Goal: Transaction & Acquisition: Book appointment/travel/reservation

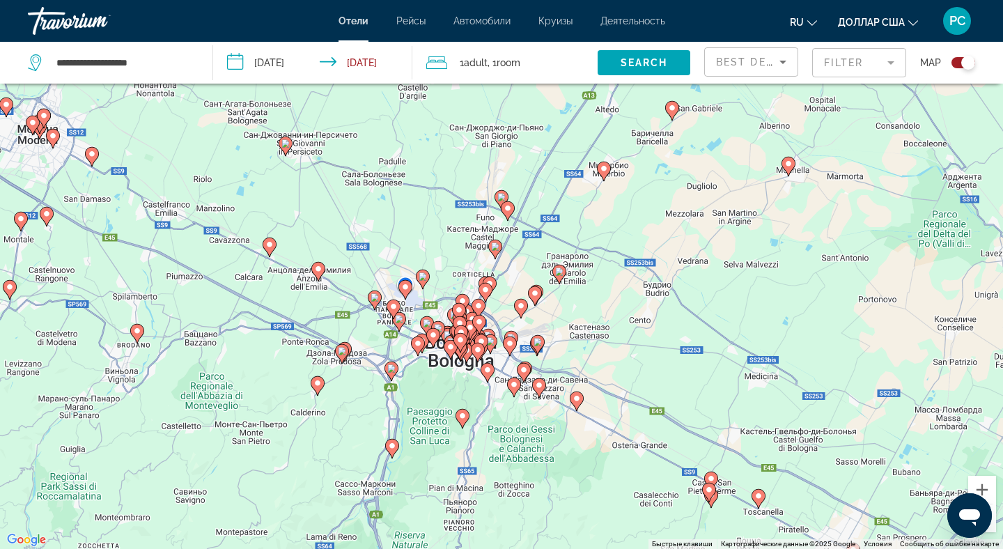
drag, startPoint x: 599, startPoint y: 362, endPoint x: 588, endPoint y: 272, distance: 89.8
click at [588, 272] on div "Чтобы активировать перетаскивание с помощью клавиатуры, нажмите Alt + Ввод. Пос…" at bounding box center [501, 274] width 1003 height 549
click at [969, 514] on icon "Открытое окно обмена сообщениями" at bounding box center [970, 517] width 21 height 17
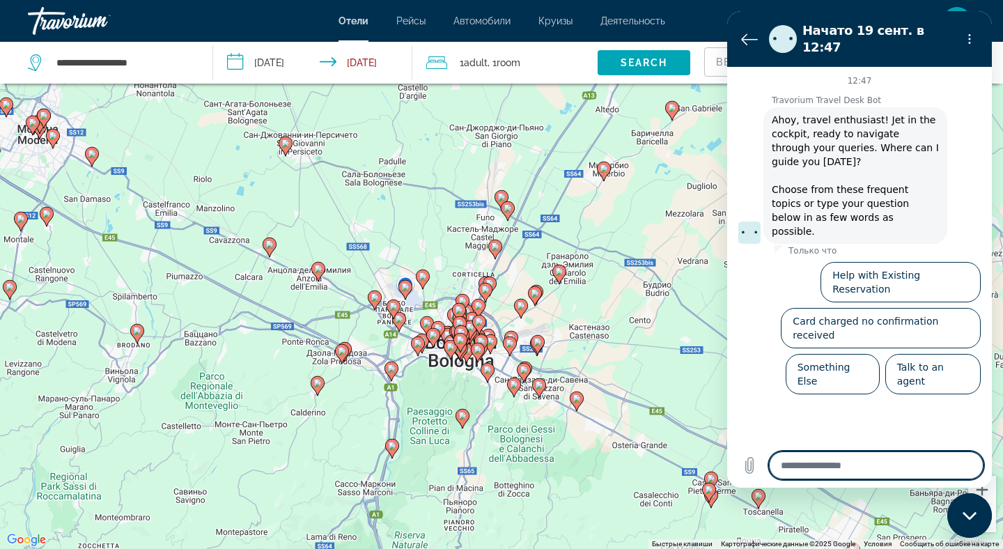
click at [622, 284] on div "Чтобы активировать перетаскивание с помощью клавиатуры, нажмите Alt + Ввод. Пос…" at bounding box center [501, 274] width 1003 height 549
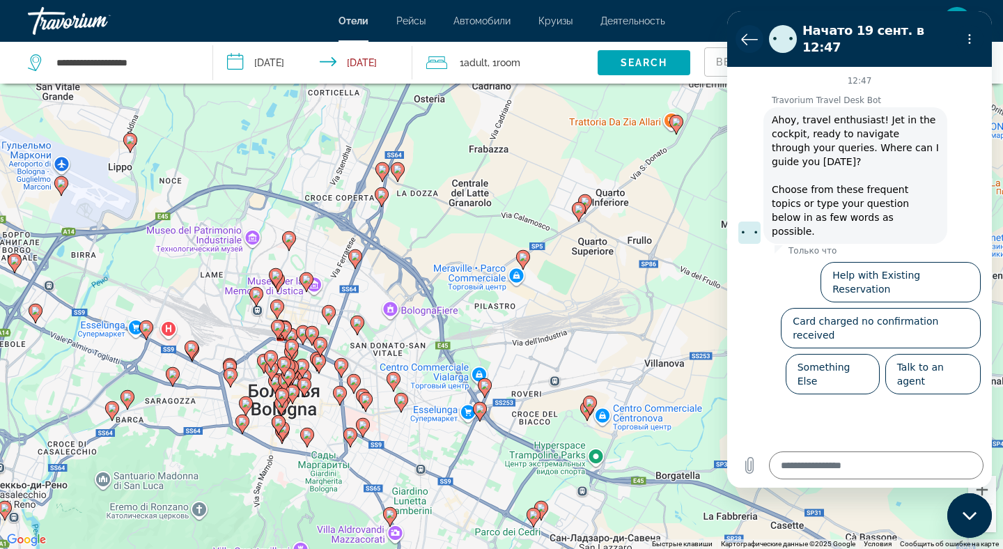
click at [748, 36] on icon "Вернуться к списку разговоров" at bounding box center [749, 39] width 17 height 17
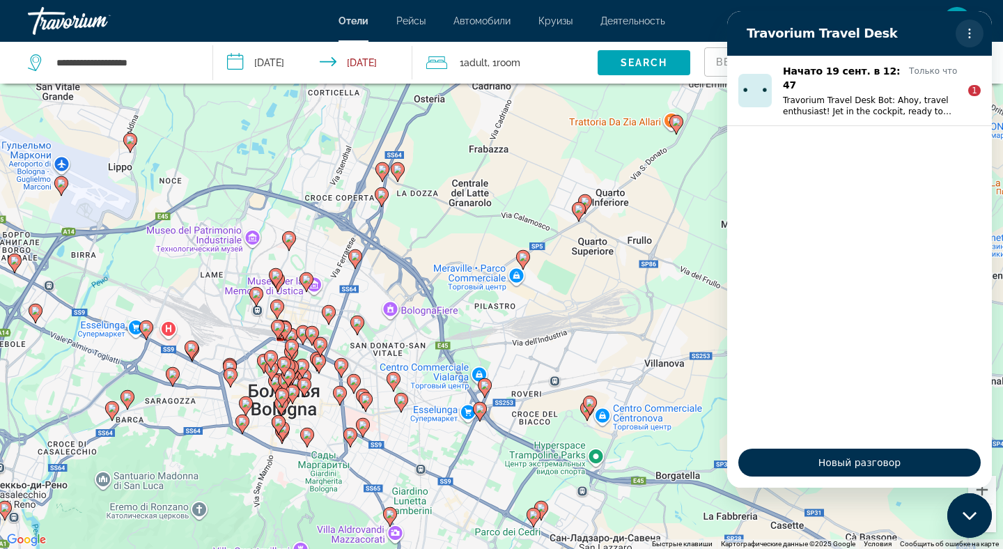
click at [973, 35] on icon "Меню параметров" at bounding box center [969, 33] width 11 height 11
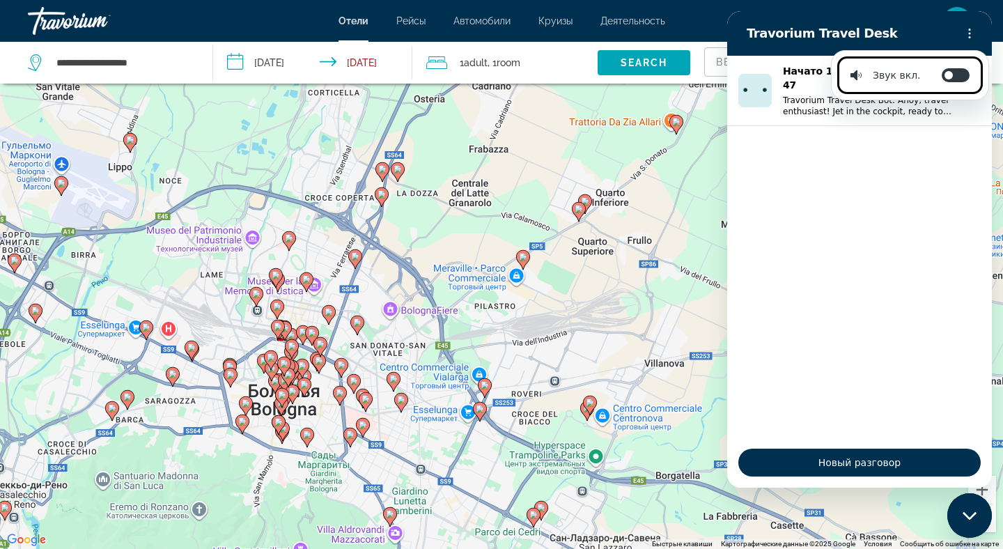
click at [854, 157] on ul "Начато 19 сент. в 12:47 Только что Travorium Travel Desk Bot: Ahoy, travel enth…" at bounding box center [859, 247] width 265 height 382
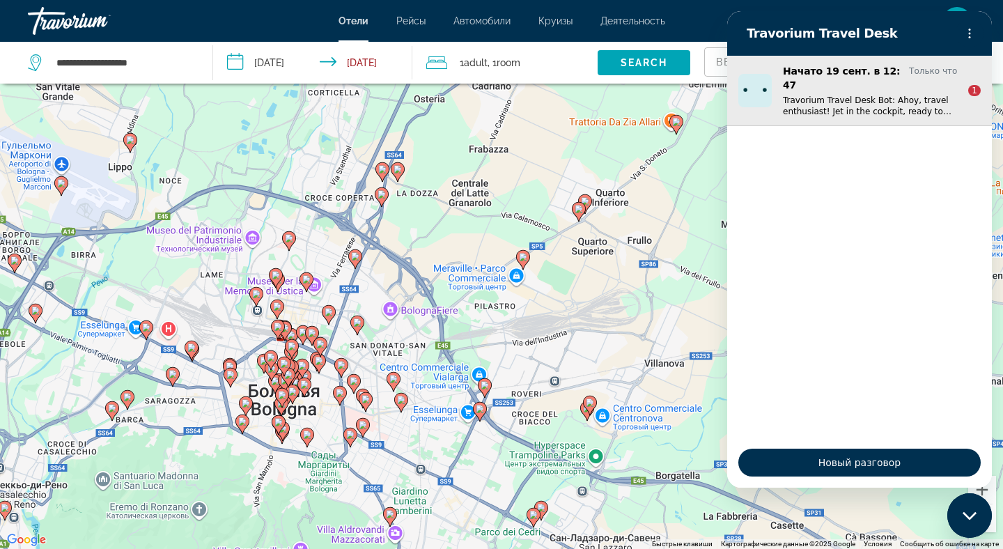
click at [868, 97] on p "Travorium Travel Desk Bot: Ahoy, travel enthusiast! Jet in the cockpit, ready t…" at bounding box center [870, 106] width 174 height 22
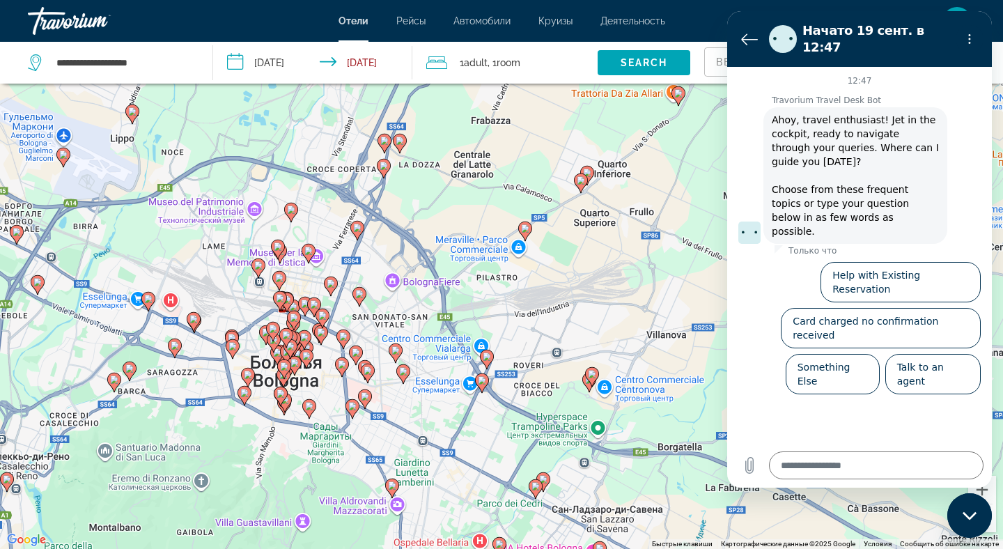
drag, startPoint x: 399, startPoint y: 268, endPoint x: 383, endPoint y: 242, distance: 29.4
click at [387, 242] on div "Чтобы активировать перетаскивание с помощью клавиатуры, нажмите Alt + Ввод. Пос…" at bounding box center [501, 274] width 1003 height 549
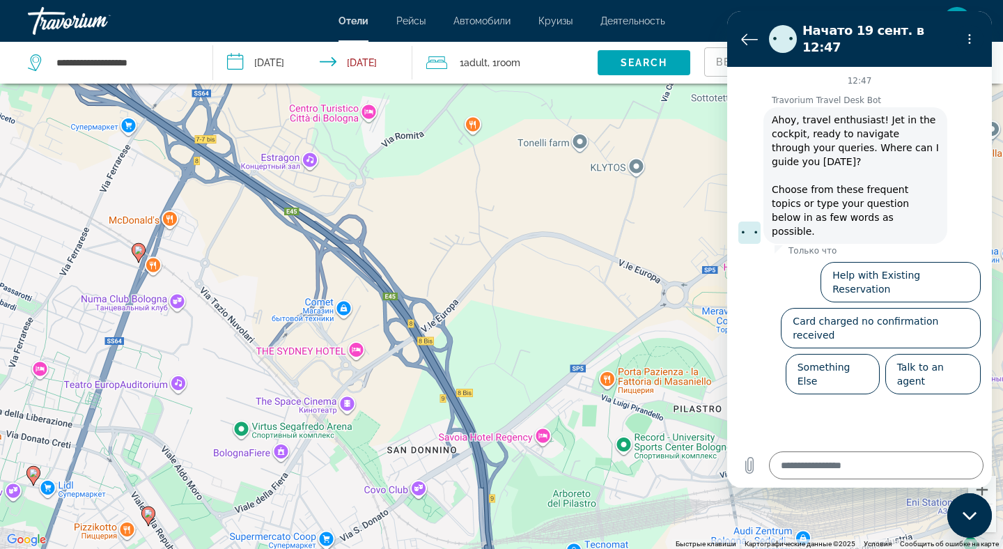
drag, startPoint x: 358, startPoint y: 348, endPoint x: 404, endPoint y: 247, distance: 111.0
click at [405, 246] on div "Чтобы активировать перетаскивание с помощью клавиатуры, нажмите Alt + Ввод. Пос…" at bounding box center [501, 274] width 1003 height 549
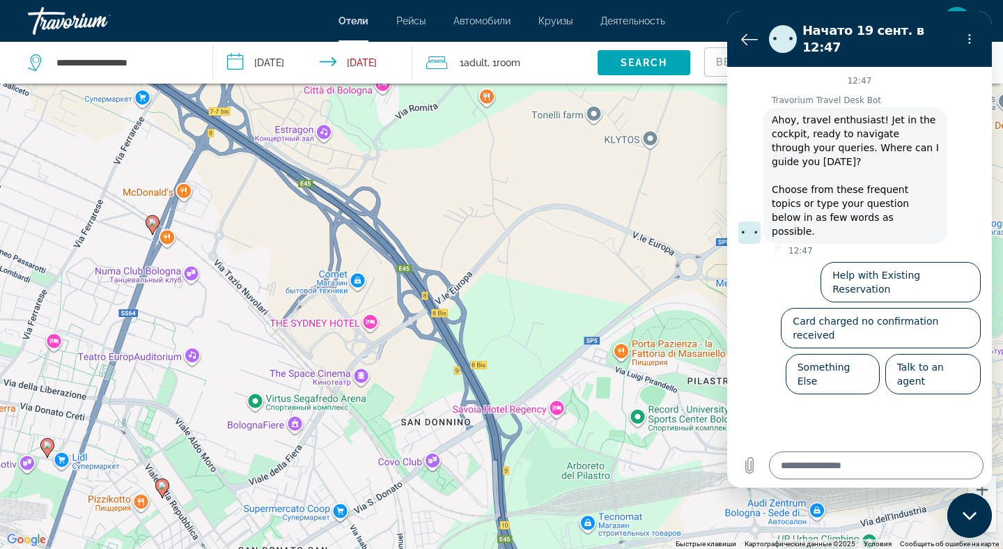
drag, startPoint x: 477, startPoint y: 321, endPoint x: 490, endPoint y: 298, distance: 26.2
click at [490, 298] on div "Чтобы активировать перетаскивание с помощью клавиатуры, нажмите Alt + Ввод. Пос…" at bounding box center [501, 274] width 1003 height 549
click at [746, 34] on icon "Вернуться к списку разговоров" at bounding box center [749, 39] width 15 height 10
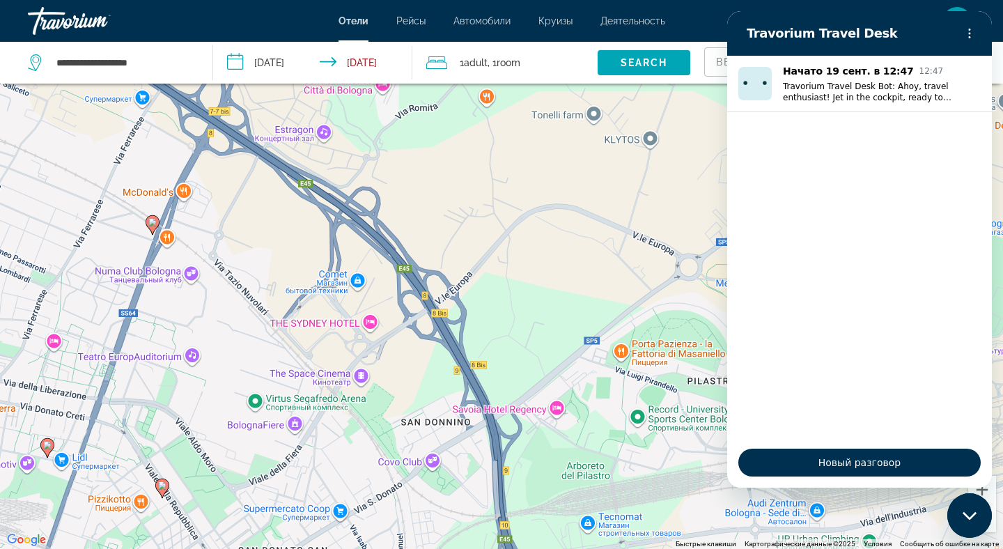
click at [352, 20] on font "Отели" at bounding box center [354, 20] width 30 height 11
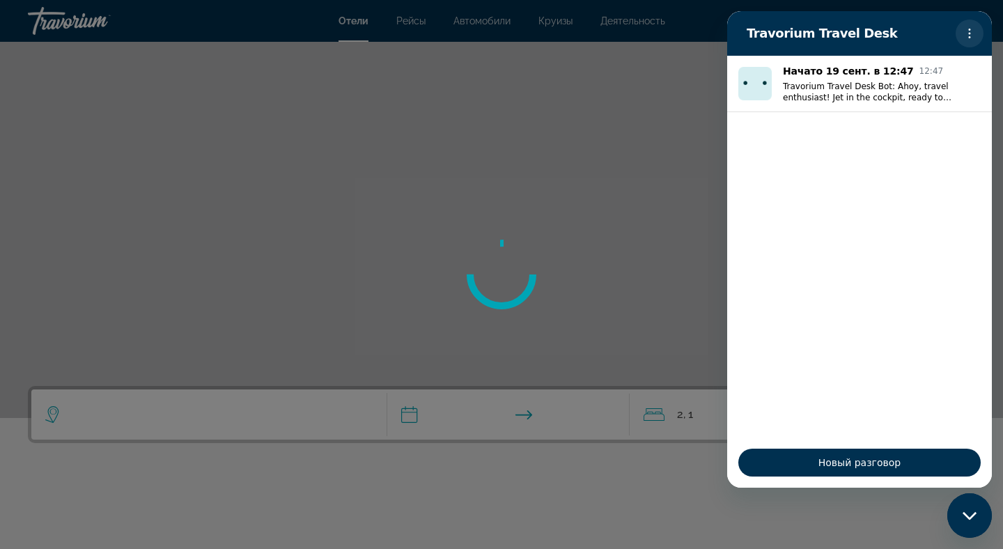
click at [967, 34] on icon "Меню параметров" at bounding box center [969, 33] width 11 height 11
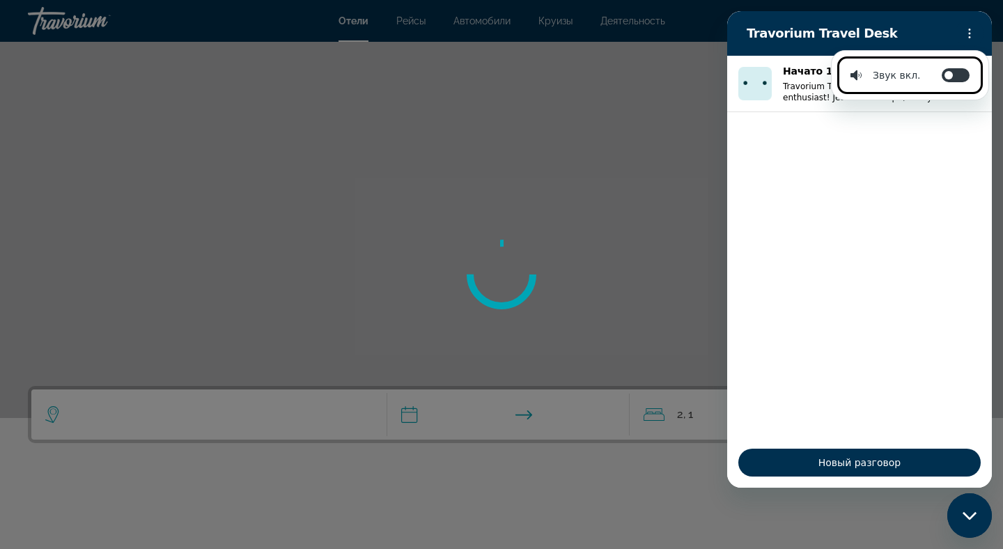
click at [956, 518] on div "Закрыть окно обмена сообщениями" at bounding box center [970, 516] width 42 height 42
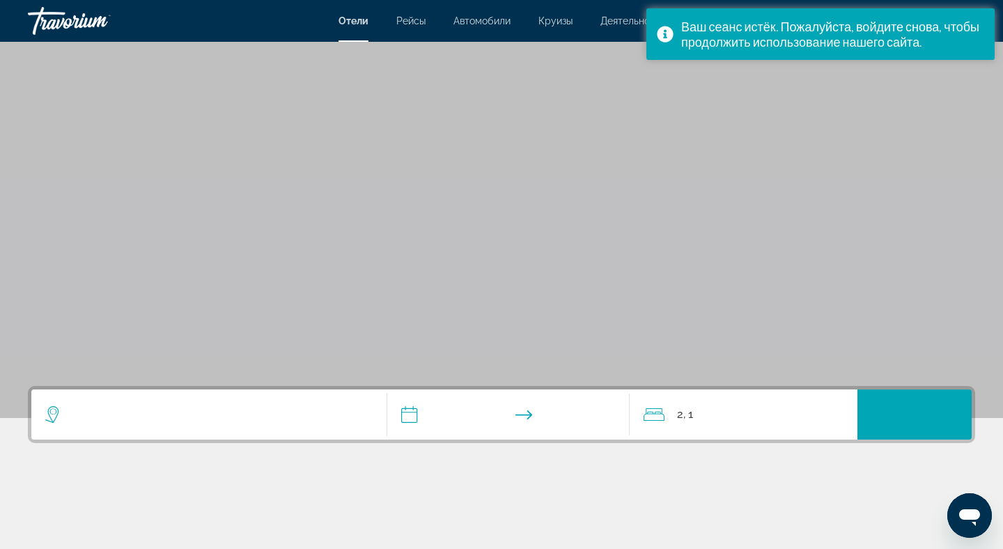
click at [53, 416] on icon "Search widget" at bounding box center [53, 414] width 17 height 17
